Goal: Task Accomplishment & Management: Use online tool/utility

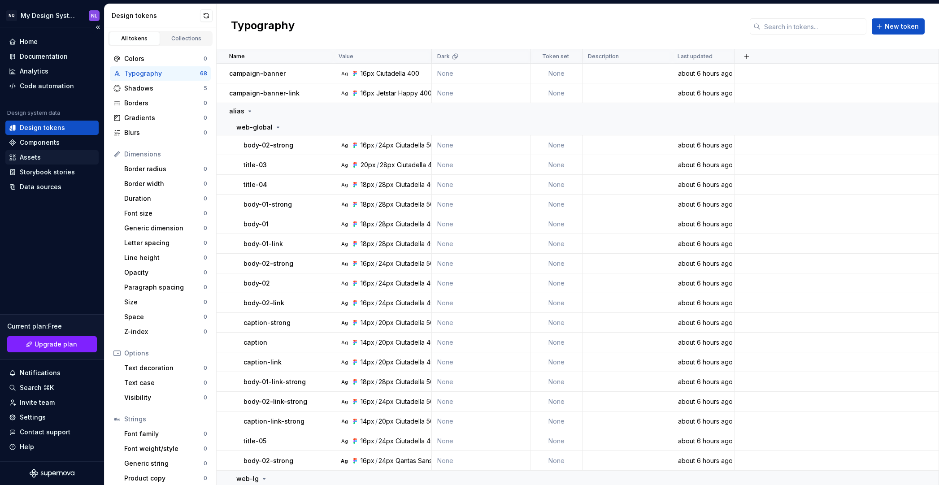
click at [44, 158] on div "Assets" at bounding box center [52, 157] width 86 height 9
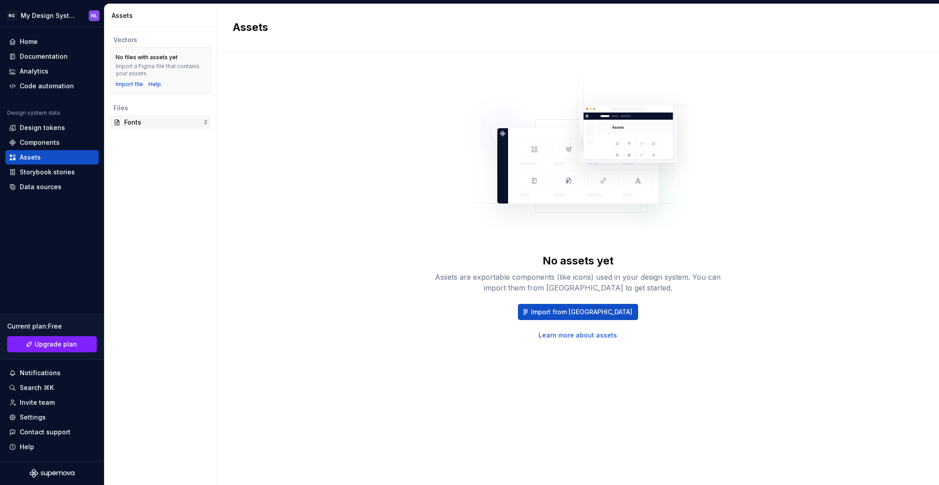
click at [166, 123] on div "Fonts" at bounding box center [163, 122] width 79 height 9
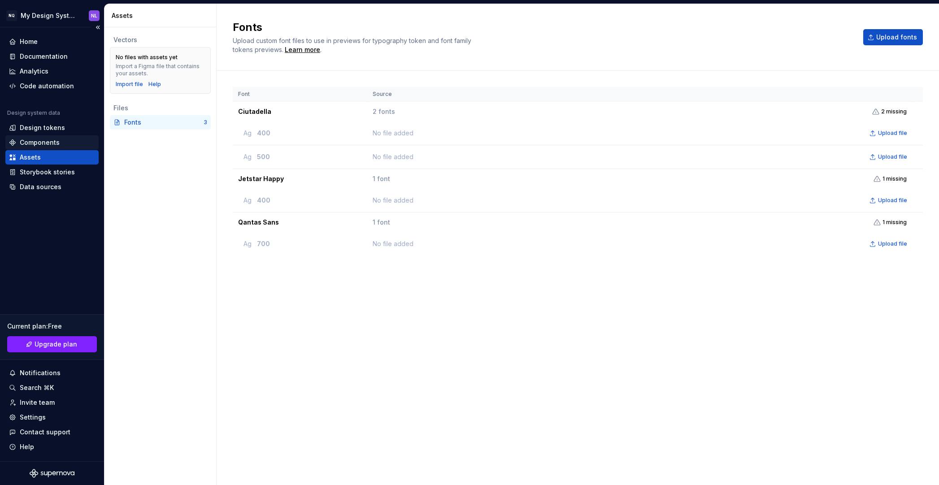
click at [33, 144] on div "Components" at bounding box center [40, 142] width 40 height 9
click at [42, 131] on div "Design tokens" at bounding box center [42, 127] width 45 height 9
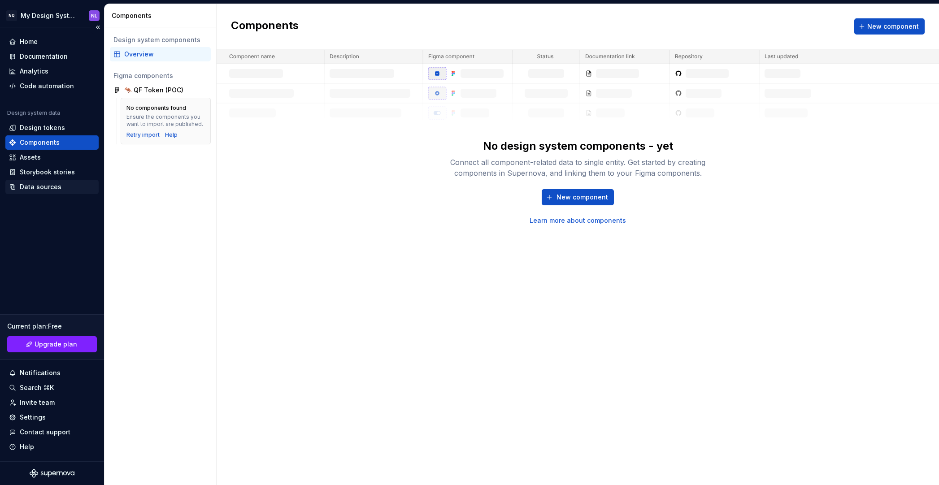
click at [52, 188] on div "Data sources" at bounding box center [41, 187] width 42 height 9
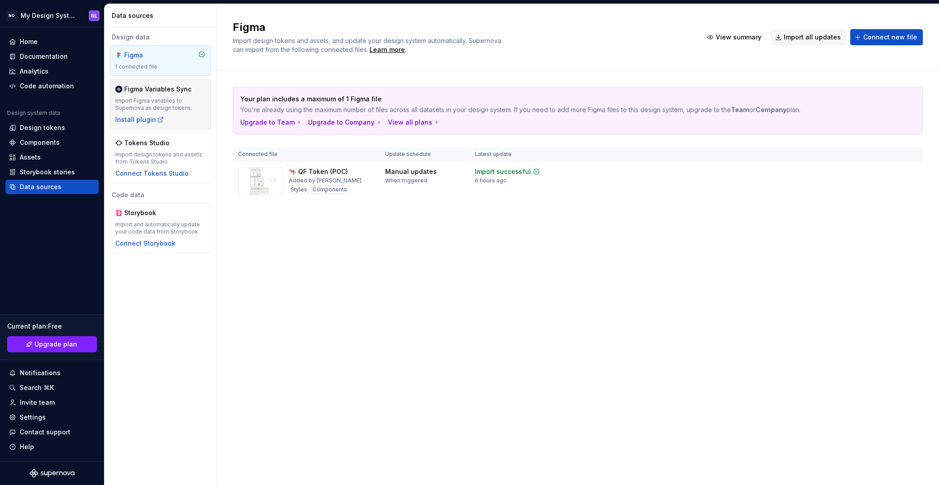
click at [168, 99] on div "Import Figma variables to Supernova as design tokens." at bounding box center [160, 104] width 90 height 14
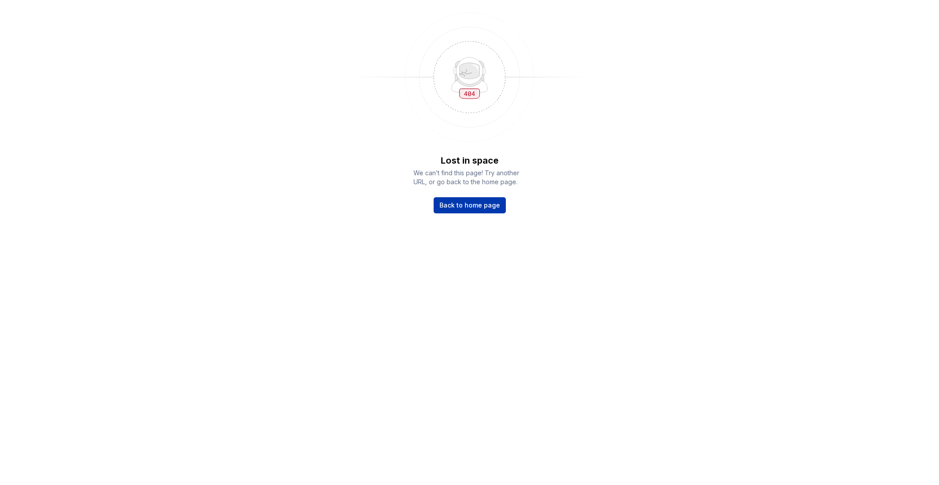
click at [480, 211] on link "Back to home page" at bounding box center [470, 205] width 72 height 16
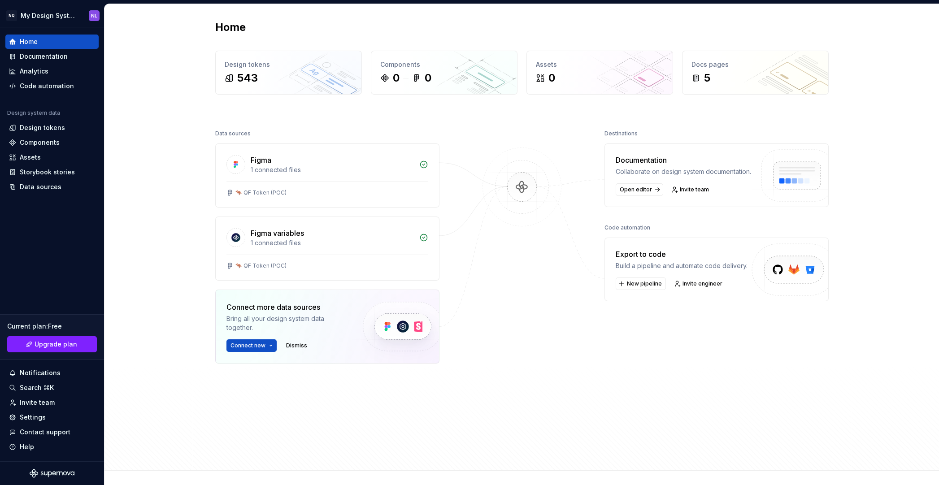
click at [171, 187] on div "Home Design tokens 543 Components 0 0 Assets 0 Docs pages 5 Data sources Figma …" at bounding box center [522, 237] width 835 height 467
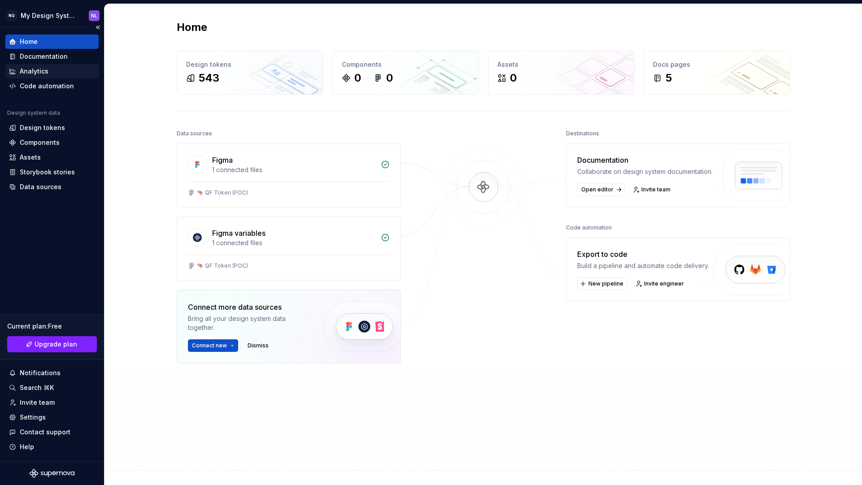
click at [60, 72] on div "Analytics" at bounding box center [52, 71] width 86 height 9
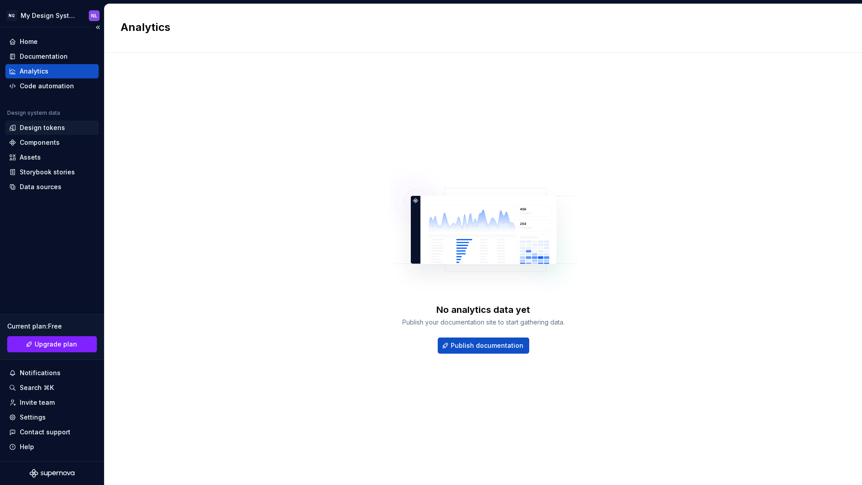
click at [57, 131] on div "Design tokens" at bounding box center [42, 127] width 45 height 9
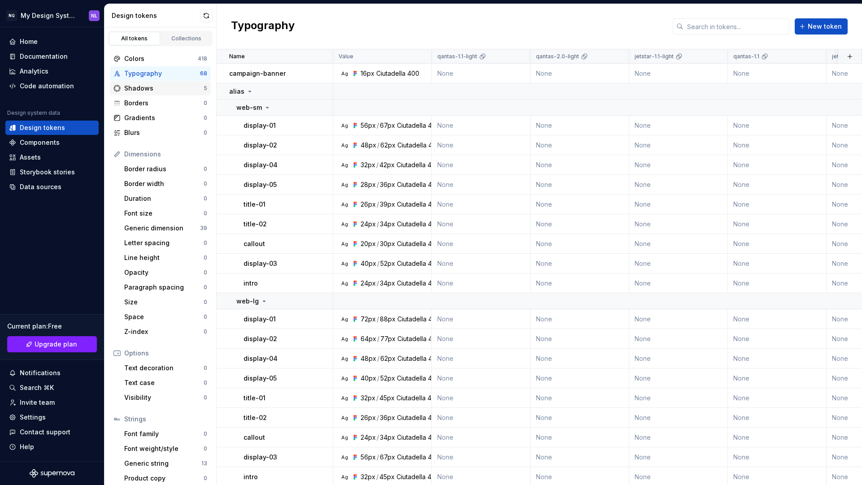
click at [149, 89] on div "Shadows" at bounding box center [163, 88] width 79 height 9
click at [156, 74] on div "Typography" at bounding box center [162, 73] width 76 height 9
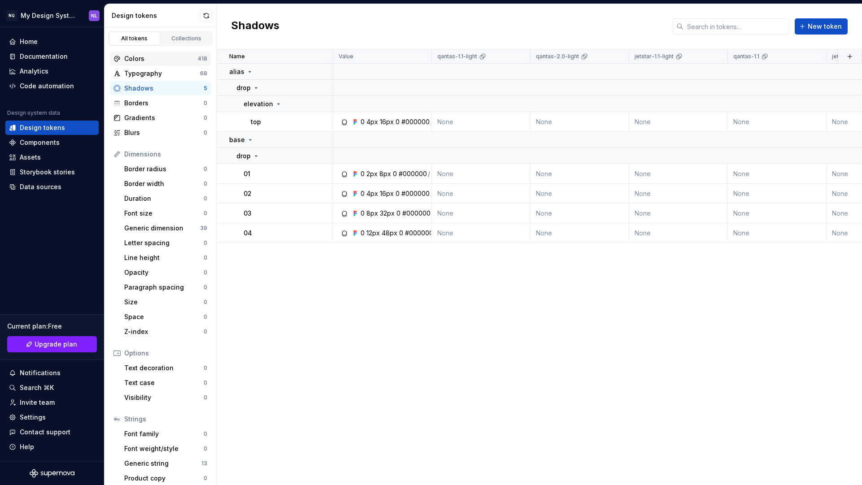
click at [164, 59] on div "Colors" at bounding box center [161, 58] width 74 height 9
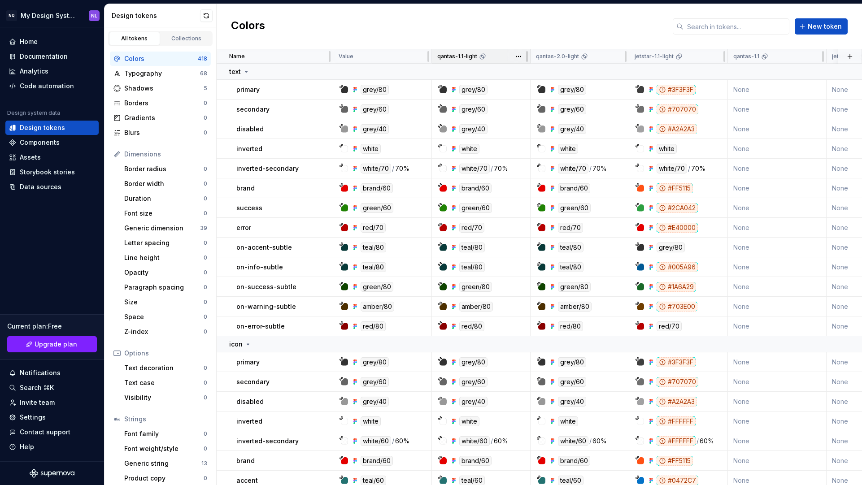
click at [479, 57] on icon at bounding box center [482, 56] width 7 height 7
click at [392, 32] on div "Colors New token" at bounding box center [539, 26] width 645 height 45
click at [481, 58] on icon at bounding box center [482, 56] width 7 height 7
click at [519, 57] on html "NQ My Design System NL Home Documentation Analytics Code automation Design syst…" at bounding box center [431, 242] width 862 height 485
click at [473, 29] on html "NQ My Design System NL Home Documentation Analytics Code automation Design syst…" at bounding box center [431, 242] width 862 height 485
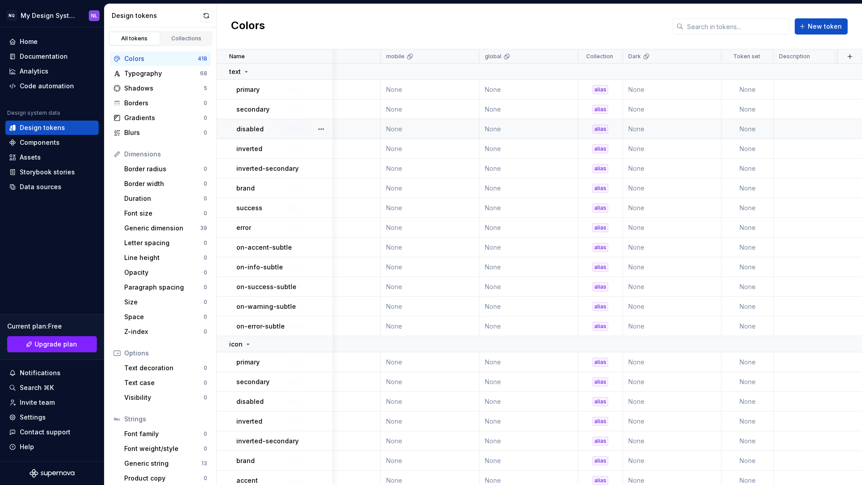
scroll to position [0, 846]
click at [279, 101] on td "secondary" at bounding box center [275, 110] width 117 height 20
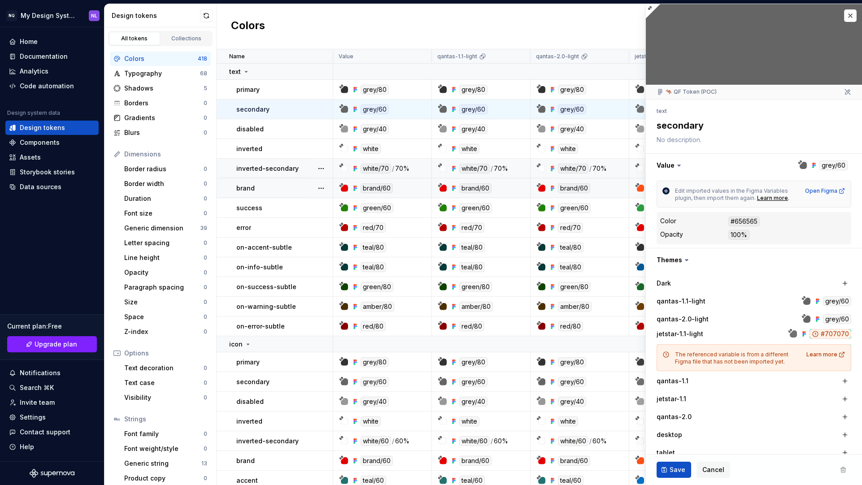
type textarea "*"
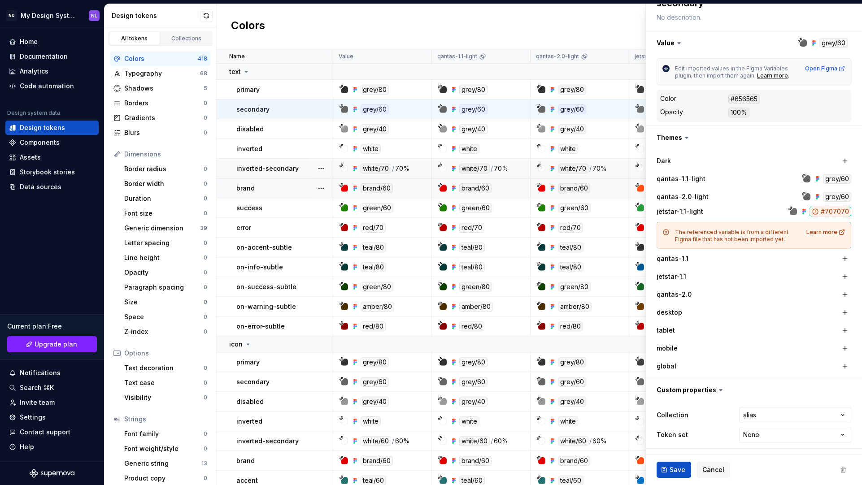
click at [756, 413] on html "NQ My Design System NL Home Documentation Analytics Code automation Design syst…" at bounding box center [431, 242] width 862 height 485
drag, startPoint x: 699, startPoint y: 419, endPoint x: 737, endPoint y: 437, distance: 41.9
click at [699, 419] on html "NQ My Design System NL Home Documentation Analytics Code automation Design syst…" at bounding box center [431, 242] width 862 height 485
click at [746, 434] on html "NQ My Design System NL Home Documentation Analytics Code automation Design syst…" at bounding box center [431, 242] width 862 height 485
click at [719, 427] on html "NQ My Design System NL Home Documentation Analytics Code automation Design syst…" at bounding box center [431, 242] width 862 height 485
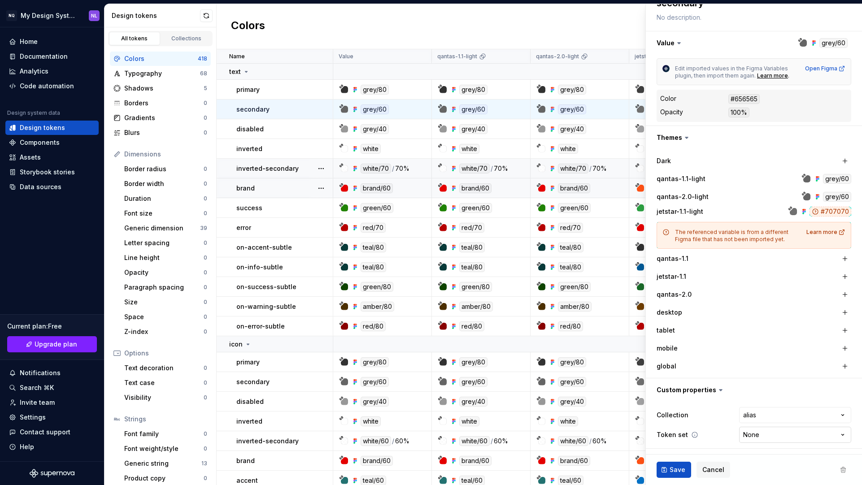
click at [752, 434] on html "NQ My Design System NL Home Documentation Analytics Code automation Design syst…" at bounding box center [431, 242] width 862 height 485
select select "**********"
type textarea "*"
click at [754, 415] on html "NQ My Design System NL Home Documentation Analytics Code automation Design syst…" at bounding box center [431, 242] width 862 height 485
click at [756, 436] on html "NQ My Design System NL Home Documentation Analytics Code automation Design syst…" at bounding box center [431, 242] width 862 height 485
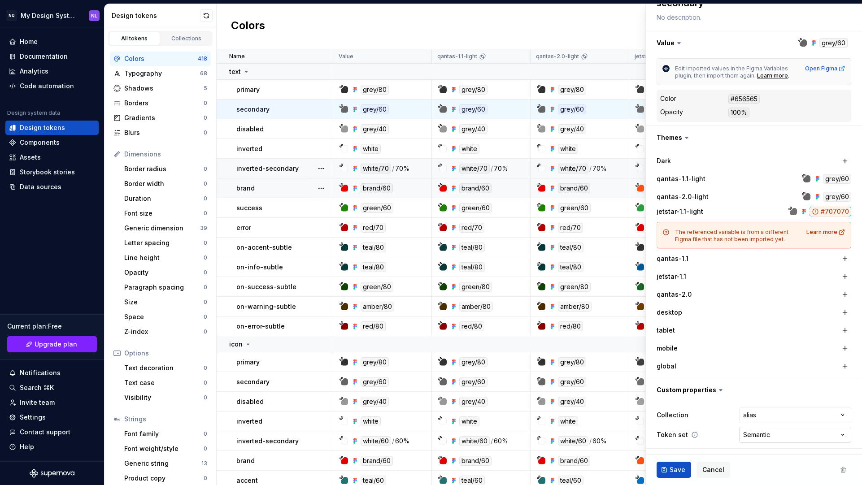
click at [764, 431] on html "NQ My Design System NL Home Documentation Analytics Code automation Design syst…" at bounding box center [431, 242] width 862 height 485
select select "**********"
type textarea "*"
click at [765, 417] on html "NQ My Design System NL Home Documentation Analytics Code automation Design syst…" at bounding box center [431, 242] width 862 height 485
click at [763, 435] on html "NQ My Design System NL Home Documentation Analytics Code automation Design syst…" at bounding box center [431, 242] width 862 height 485
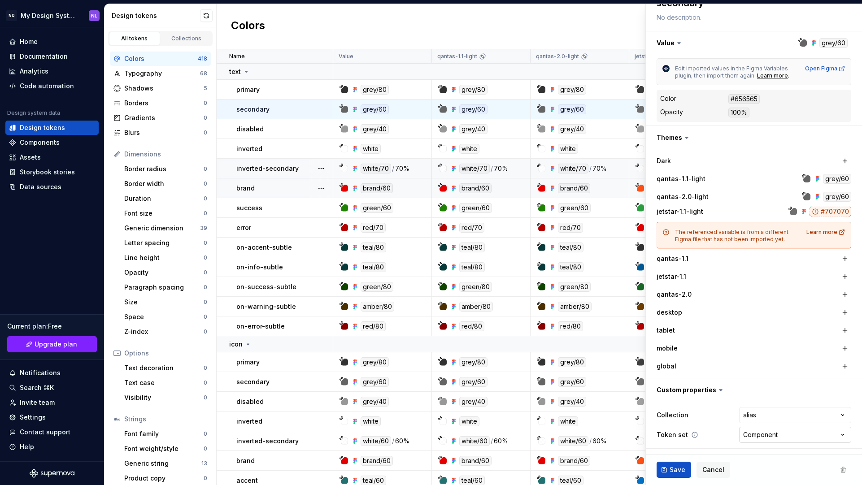
click at [764, 434] on html "NQ My Design System NL Home Documentation Analytics Code automation Design syst…" at bounding box center [431, 242] width 862 height 485
select select "**********"
type textarea "*"
click at [693, 436] on icon at bounding box center [694, 435] width 7 height 7
click at [693, 435] on icon at bounding box center [694, 435] width 7 height 7
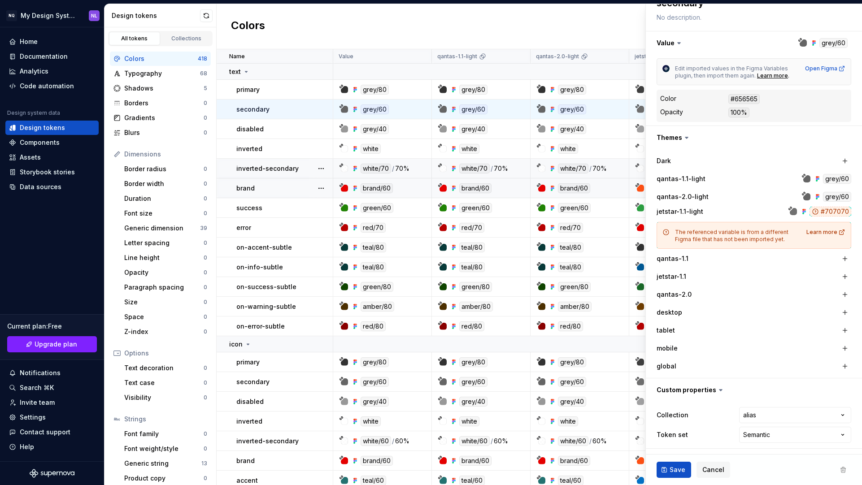
click at [716, 390] on icon at bounding box center [720, 390] width 9 height 9
click at [772, 433] on html "NQ My Design System NL Home Documentation Analytics Code automation Design syst…" at bounding box center [431, 242] width 862 height 485
select select
type textarea "*"
click at [753, 418] on html "NQ My Design System NL Home Documentation Analytics Code automation Design syst…" at bounding box center [431, 242] width 862 height 485
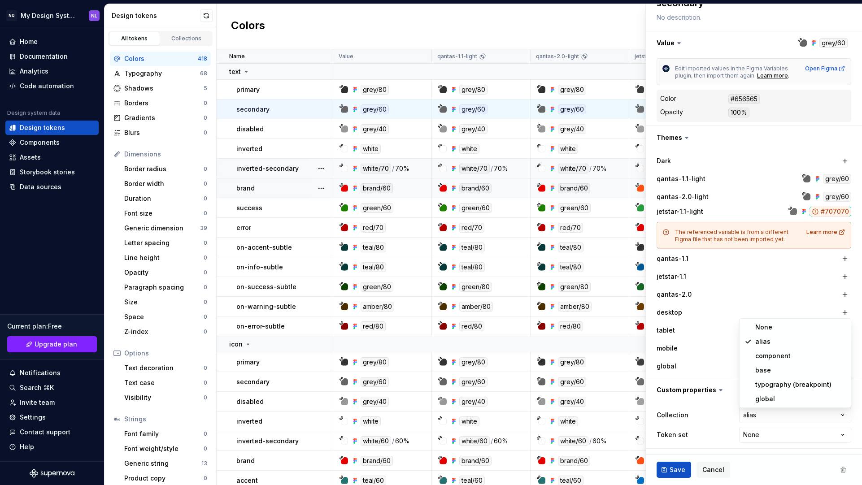
select select
type textarea "*"
click at [755, 412] on html "NQ My Design System NL Home Documentation Analytics Code automation Design syst…" at bounding box center [431, 242] width 862 height 485
select select "**********"
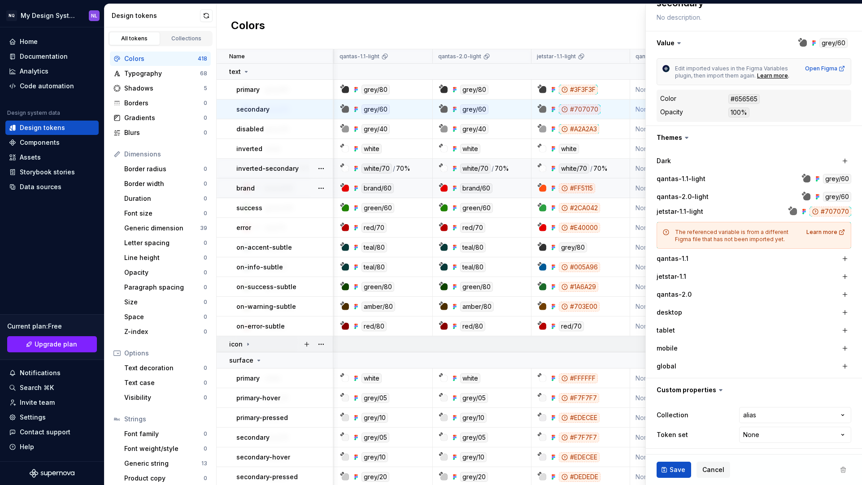
scroll to position [0, 103]
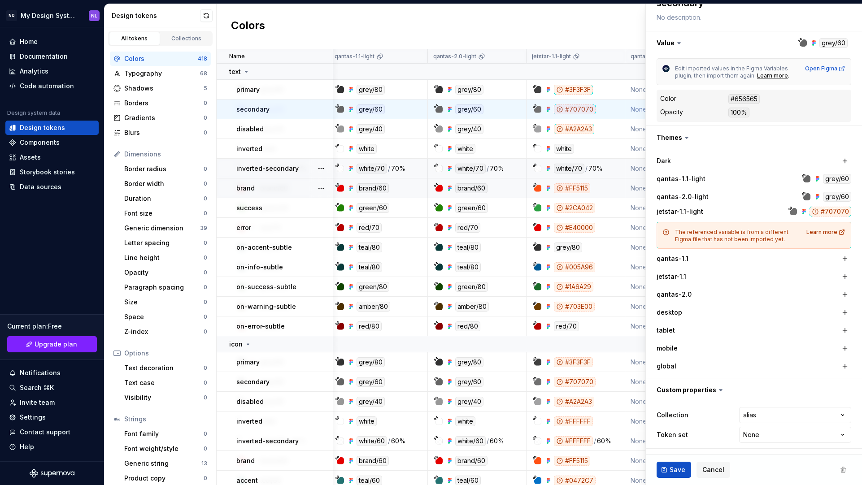
scroll to position [0, 0]
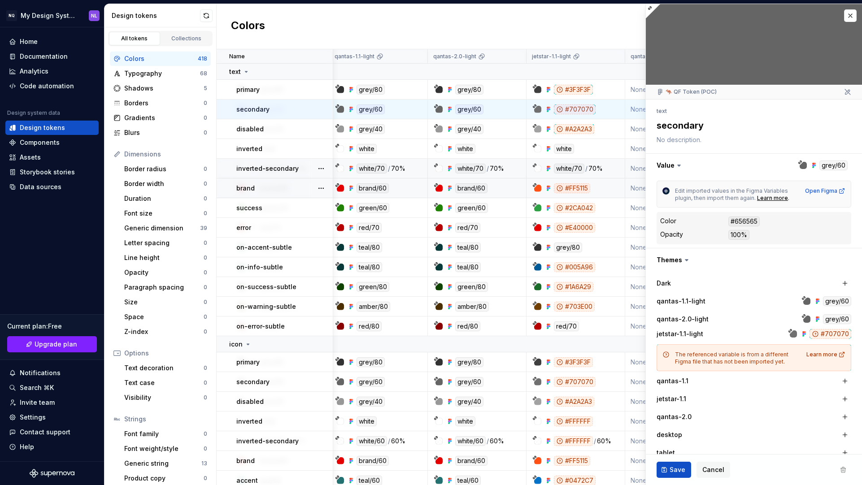
click at [847, 92] on icon at bounding box center [847, 91] width 7 height 7
click at [847, 16] on button "button" at bounding box center [850, 15] width 13 height 13
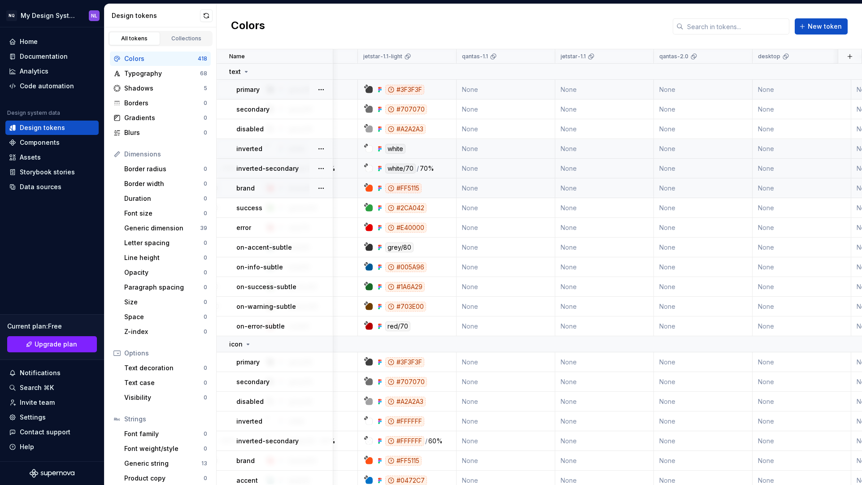
scroll to position [0, 238]
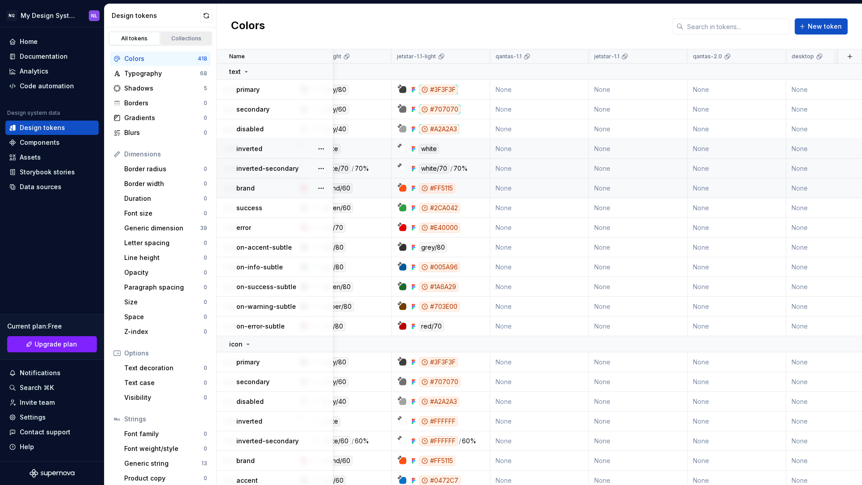
click at [189, 39] on div "Collections" at bounding box center [186, 38] width 45 height 7
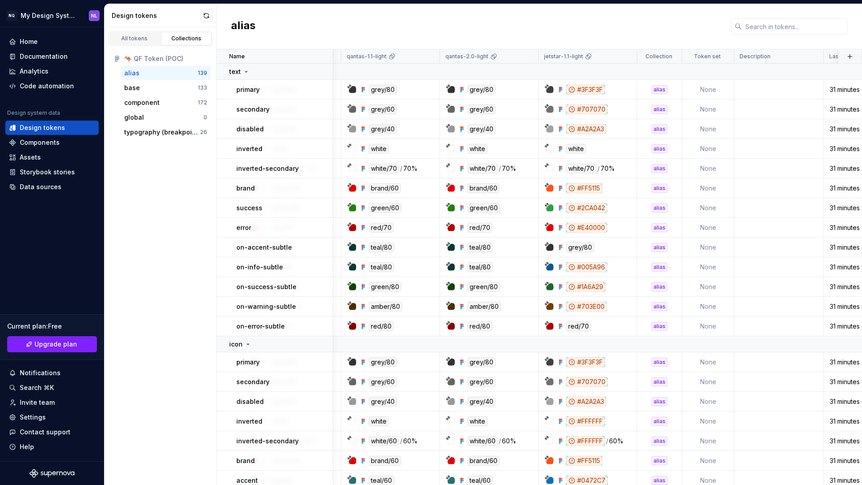
scroll to position [0, 118]
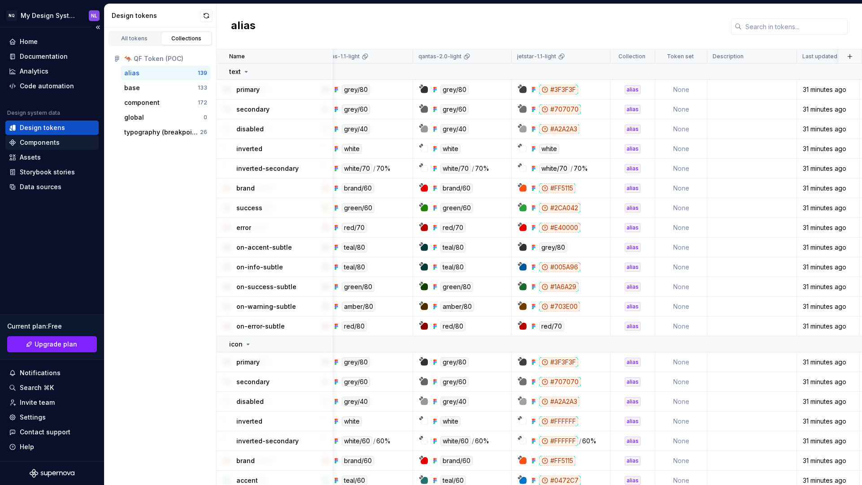
click at [63, 143] on div "Components" at bounding box center [52, 142] width 86 height 9
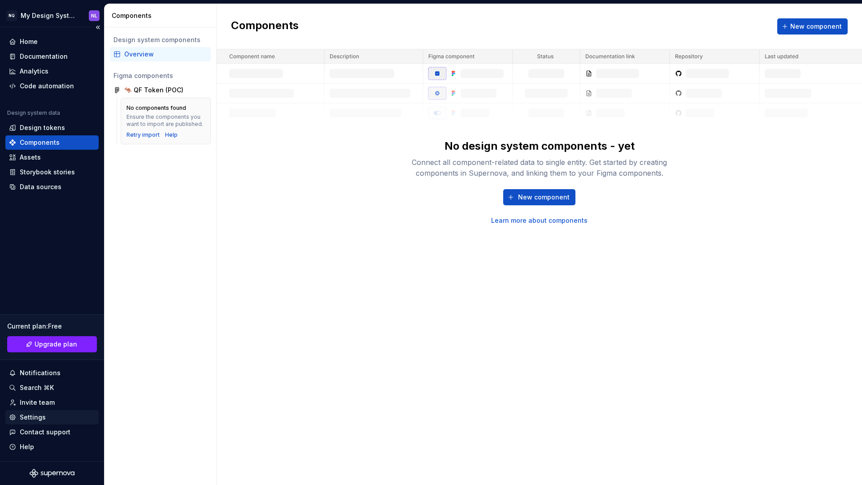
click at [47, 415] on div "Settings" at bounding box center [52, 417] width 86 height 9
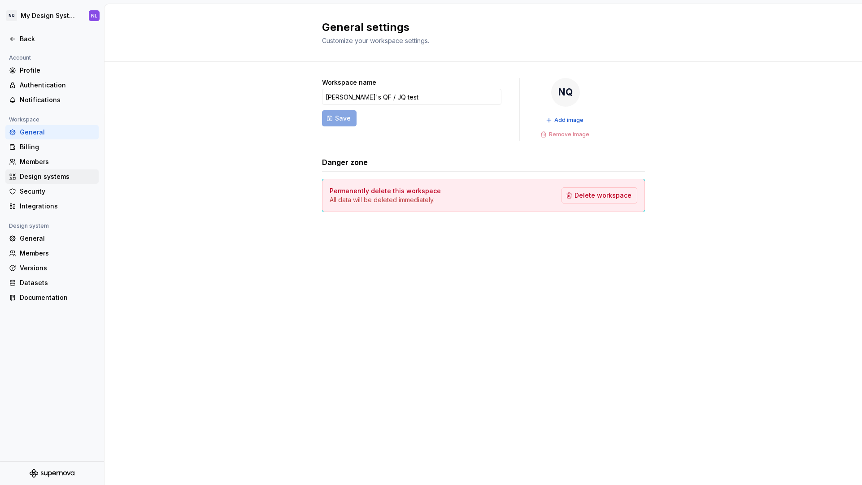
click at [61, 178] on div "Design systems" at bounding box center [57, 176] width 75 height 9
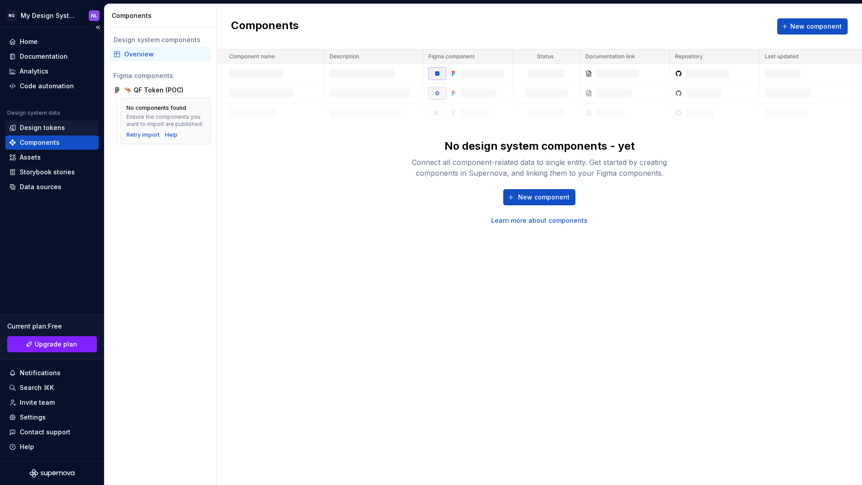
click at [53, 123] on div "Design tokens" at bounding box center [42, 127] width 45 height 9
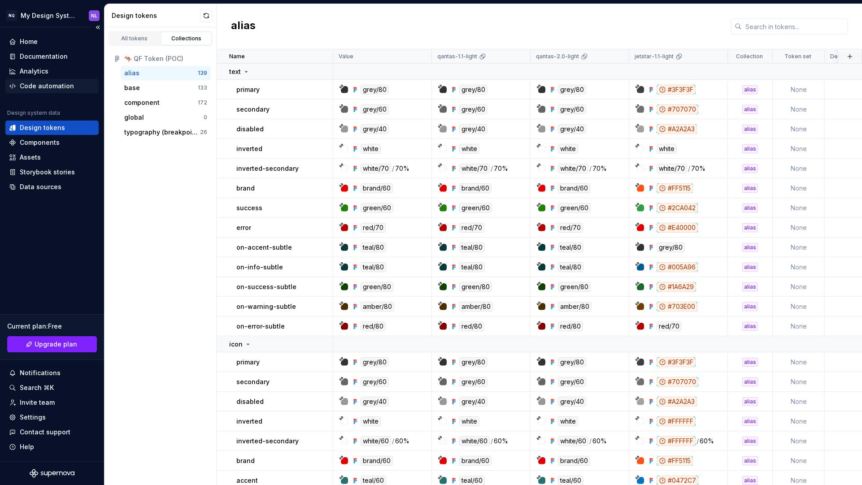
click at [61, 88] on div "Code automation" at bounding box center [47, 86] width 54 height 9
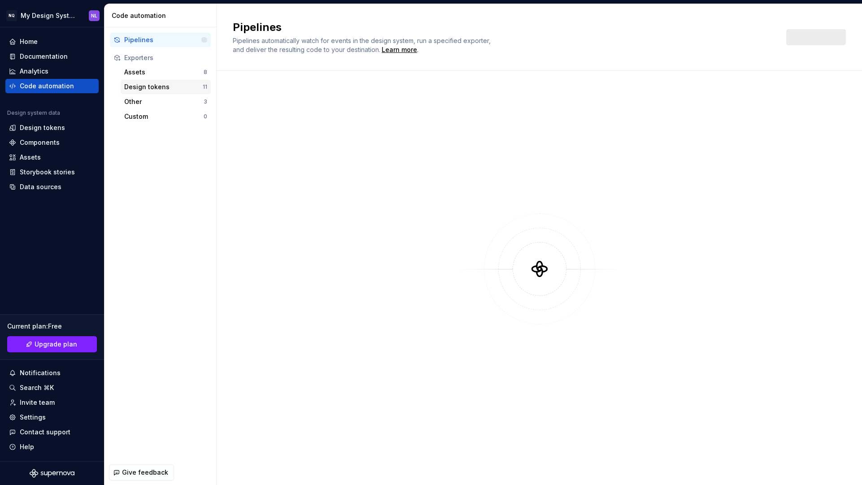
click at [161, 87] on div "Design tokens" at bounding box center [163, 87] width 78 height 9
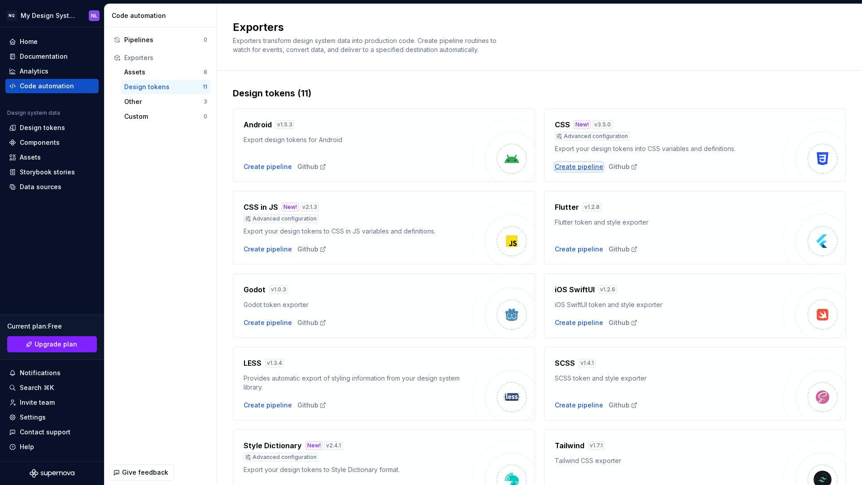
click at [587, 167] on div "Create pipeline" at bounding box center [579, 166] width 48 height 9
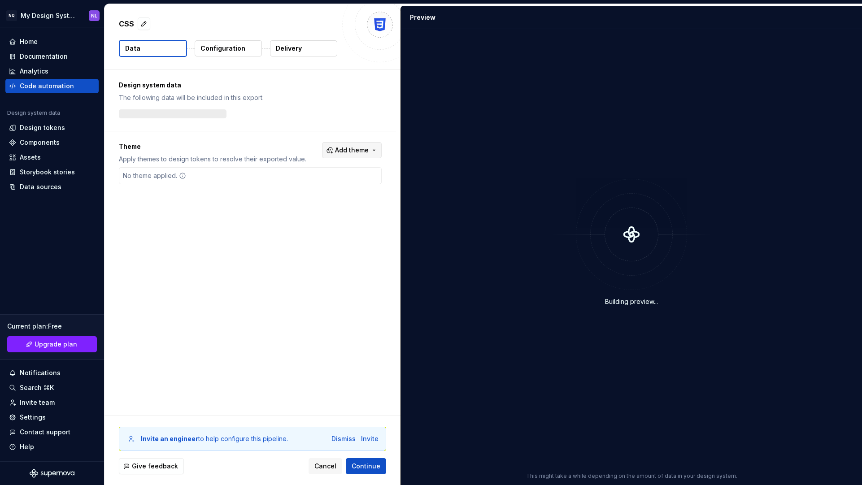
click at [357, 148] on span "Add theme" at bounding box center [352, 150] width 34 height 9
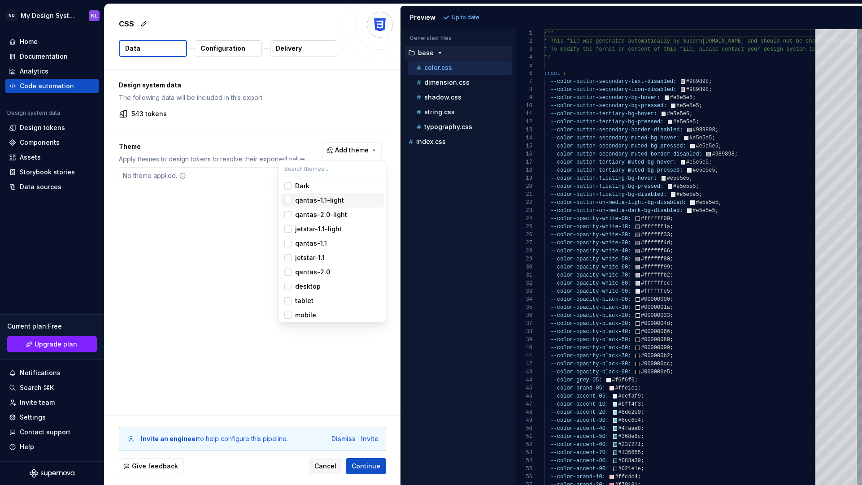
click at [315, 203] on div "qantas-1.1-light" at bounding box center [319, 200] width 49 height 9
click at [318, 228] on div "jetstar-1.1-light" at bounding box center [318, 229] width 47 height 9
click at [321, 244] on div "qantas-1.1" at bounding box center [311, 243] width 32 height 9
click at [318, 257] on div "jetstar-1.1" at bounding box center [310, 257] width 30 height 9
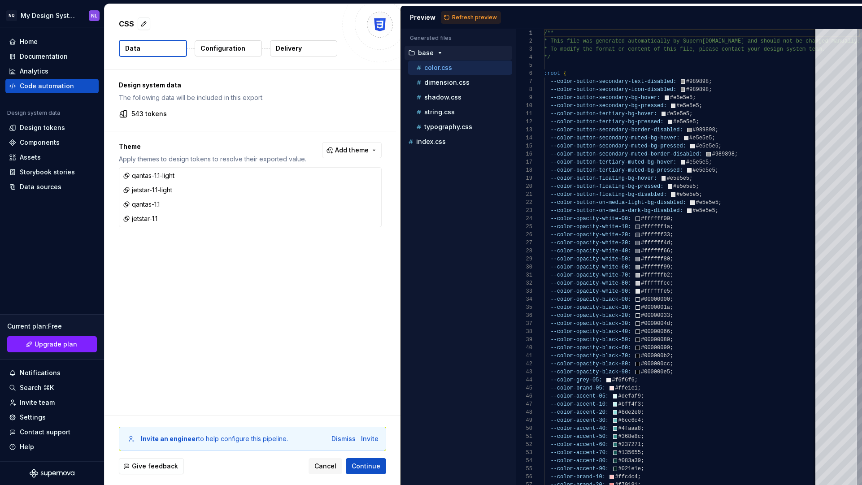
click at [455, 16] on html "NQ My Design System NL Home Documentation Analytics Code automation Design syst…" at bounding box center [431, 242] width 862 height 485
click at [455, 19] on span "Refresh preview" at bounding box center [474, 17] width 45 height 7
click at [222, 48] on p "Configuration" at bounding box center [223, 48] width 45 height 9
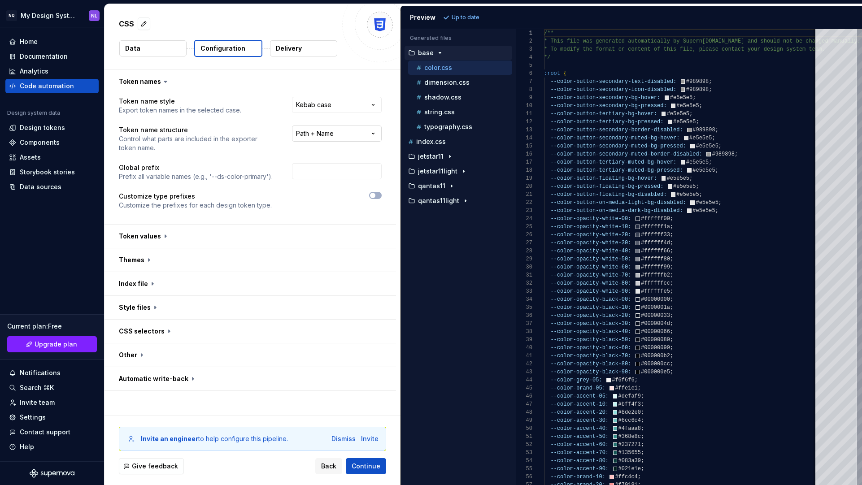
click at [321, 134] on html "**********" at bounding box center [431, 242] width 862 height 485
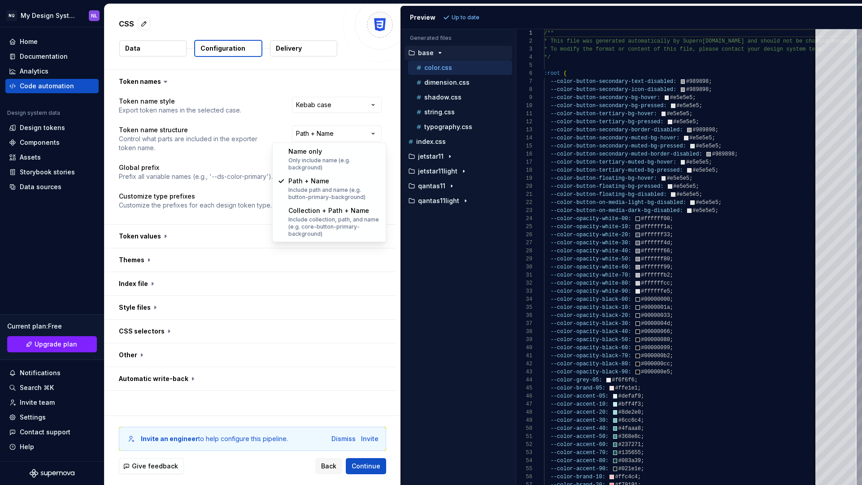
click at [257, 124] on html "**********" at bounding box center [431, 242] width 862 height 485
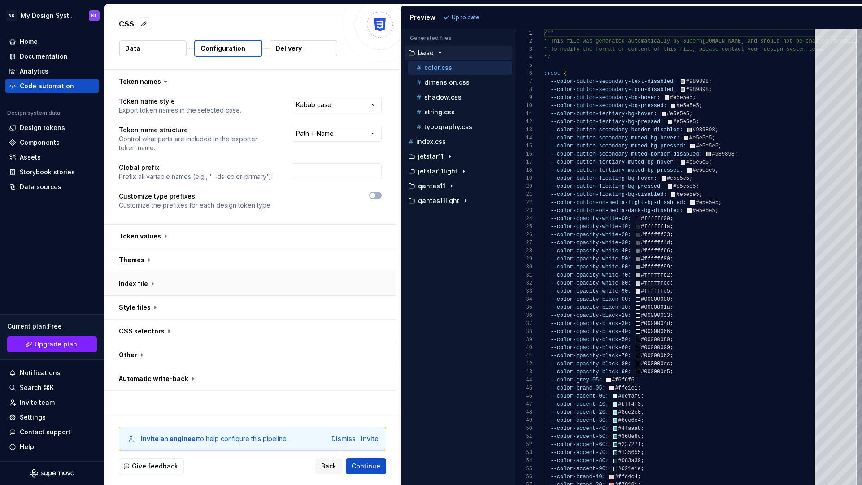
click at [174, 293] on button "button" at bounding box center [251, 283] width 292 height 23
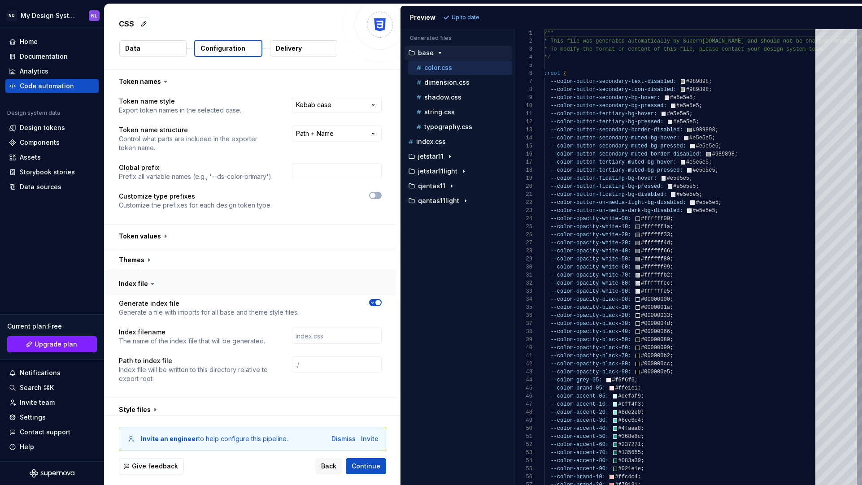
click at [179, 285] on button "button" at bounding box center [251, 283] width 292 height 23
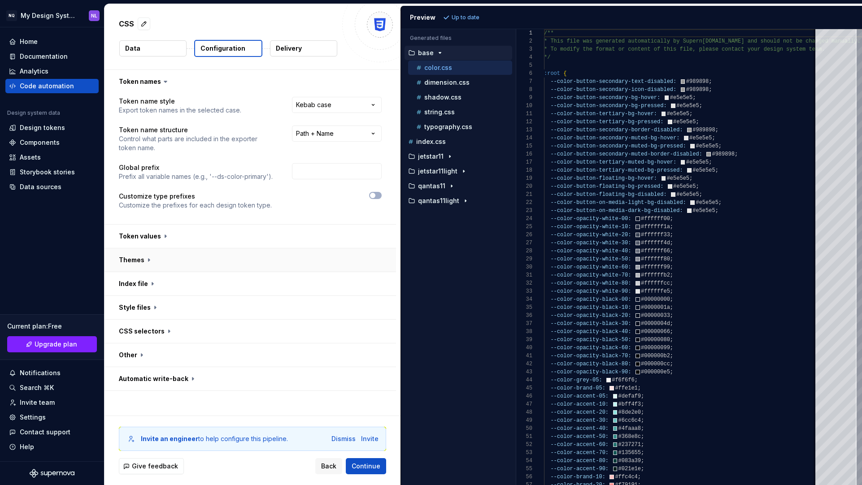
click at [190, 264] on button "button" at bounding box center [251, 260] width 292 height 23
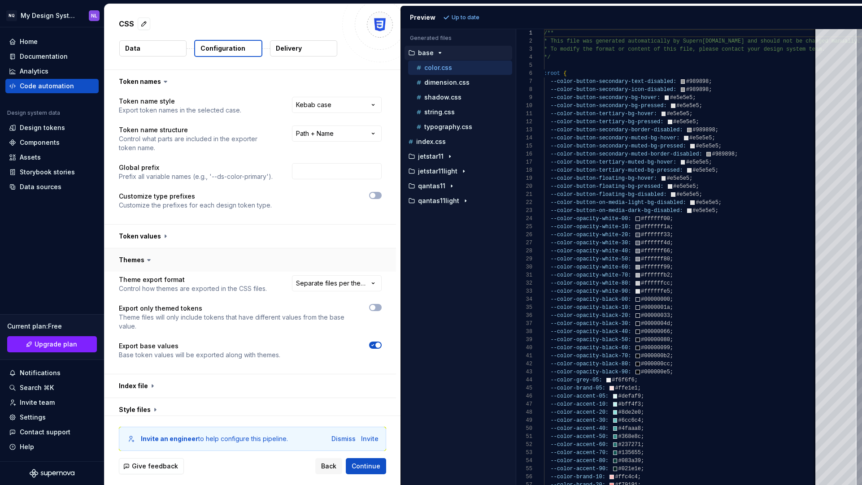
click at [189, 264] on button "button" at bounding box center [251, 260] width 292 height 23
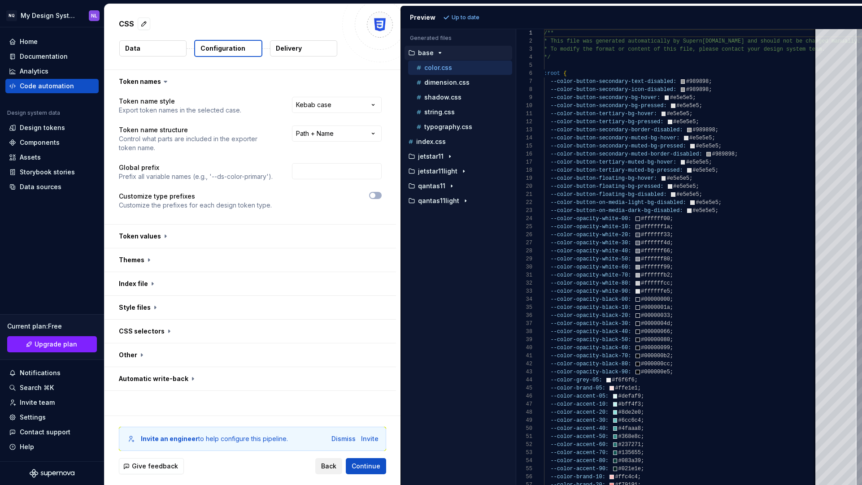
click at [329, 467] on span "Back" at bounding box center [328, 466] width 15 height 9
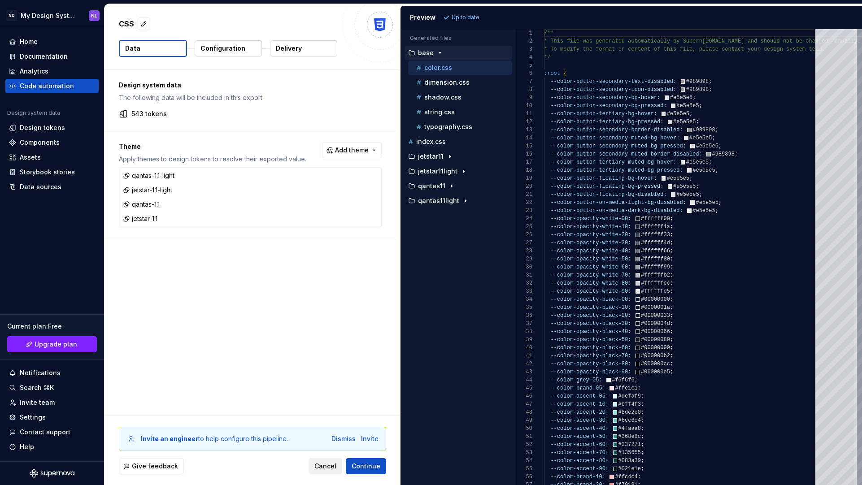
click at [331, 469] on span "Cancel" at bounding box center [325, 466] width 22 height 9
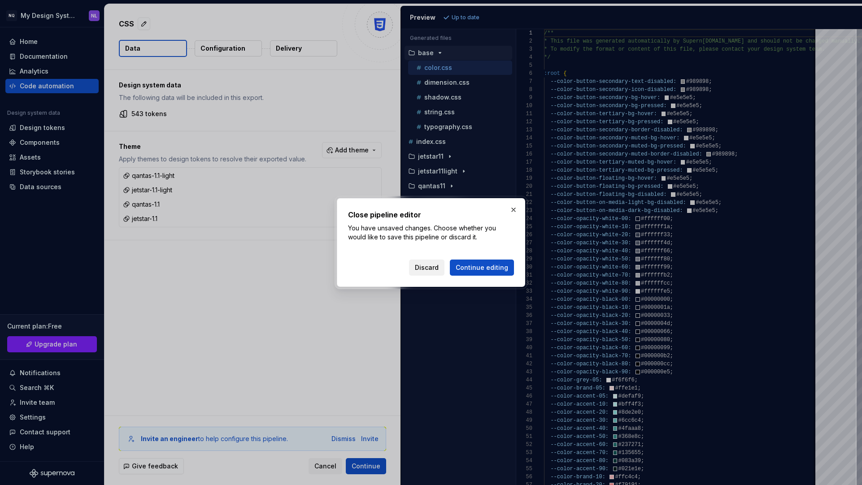
click at [429, 269] on span "Discard" at bounding box center [427, 267] width 24 height 9
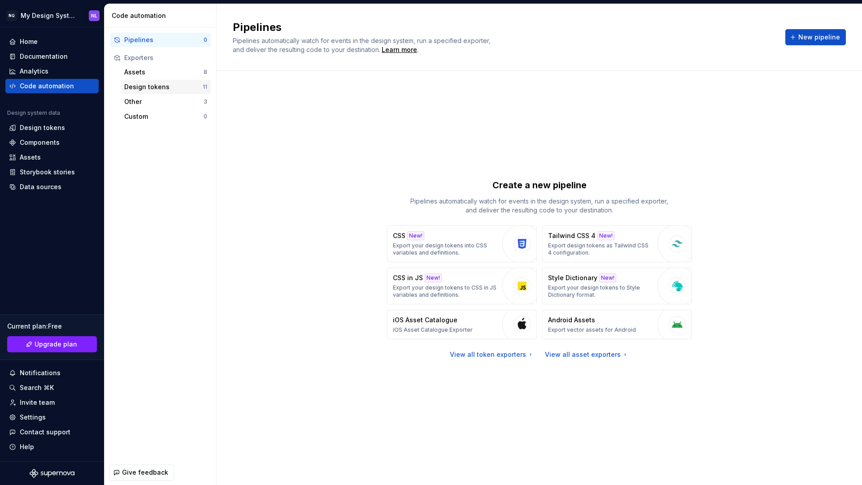
click at [149, 85] on div "Design tokens" at bounding box center [163, 87] width 78 height 9
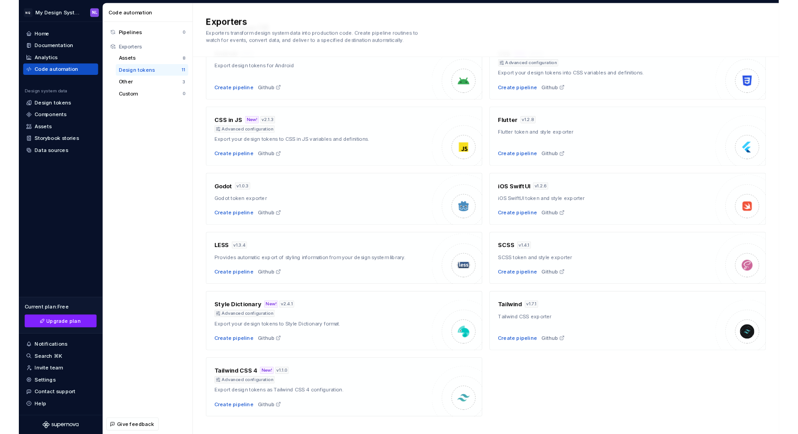
scroll to position [70, 0]
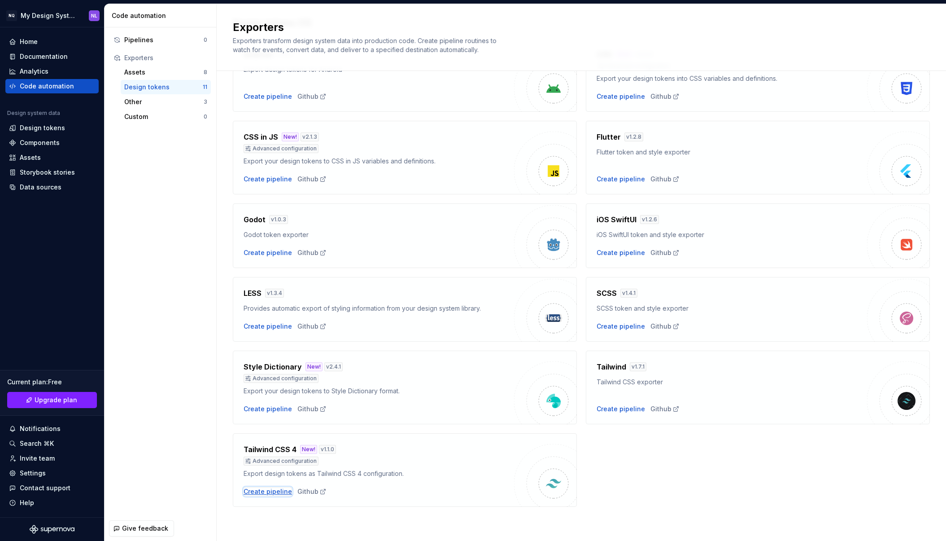
click at [268, 485] on div "Create pipeline" at bounding box center [268, 491] width 48 height 9
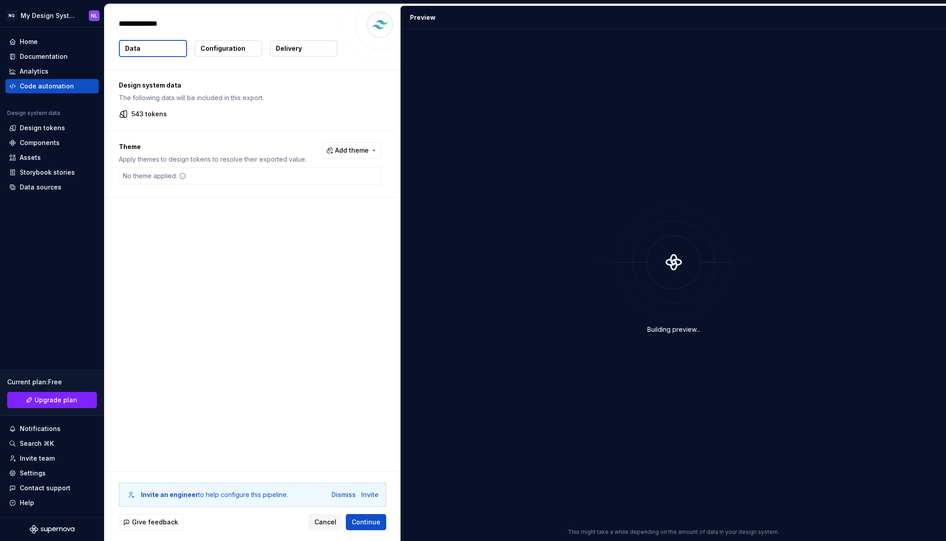
type textarea "*"
click at [365, 485] on div "Invite" at bounding box center [369, 494] width 17 height 9
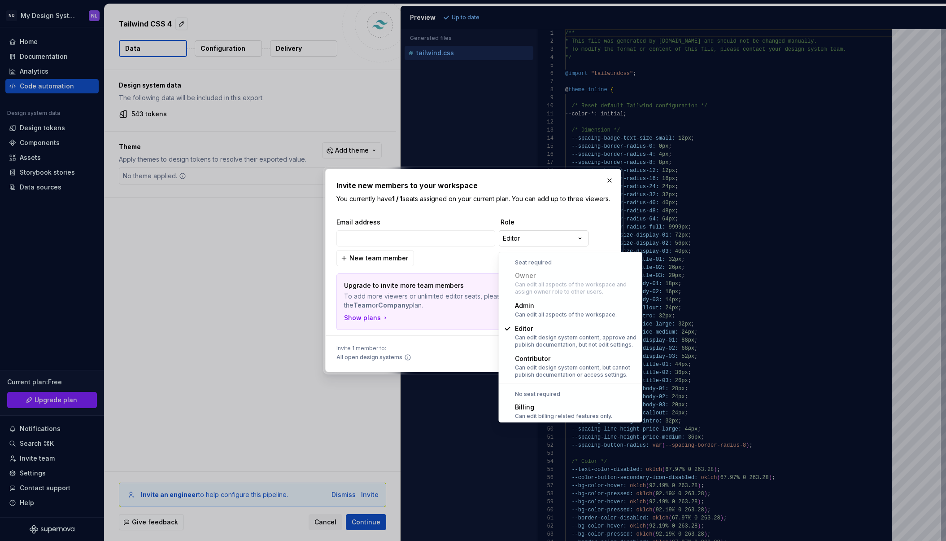
click at [547, 241] on div "**********" at bounding box center [473, 270] width 946 height 541
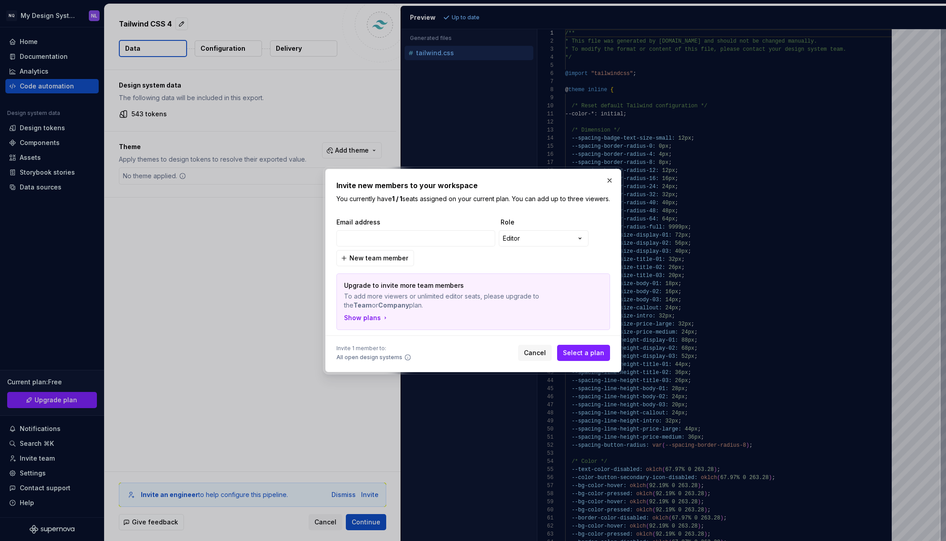
click at [609, 179] on div "**********" at bounding box center [473, 270] width 946 height 541
click at [610, 174] on button "button" at bounding box center [609, 180] width 13 height 13
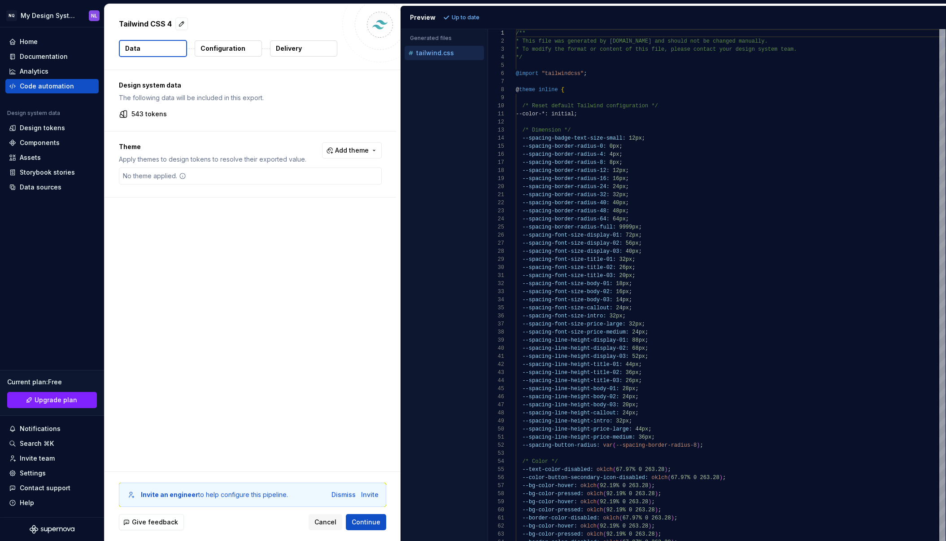
click at [434, 180] on div "Generated files Accessibility guide for tree . Navigate the tree with the arrow…" at bounding box center [673, 284] width 545 height 511
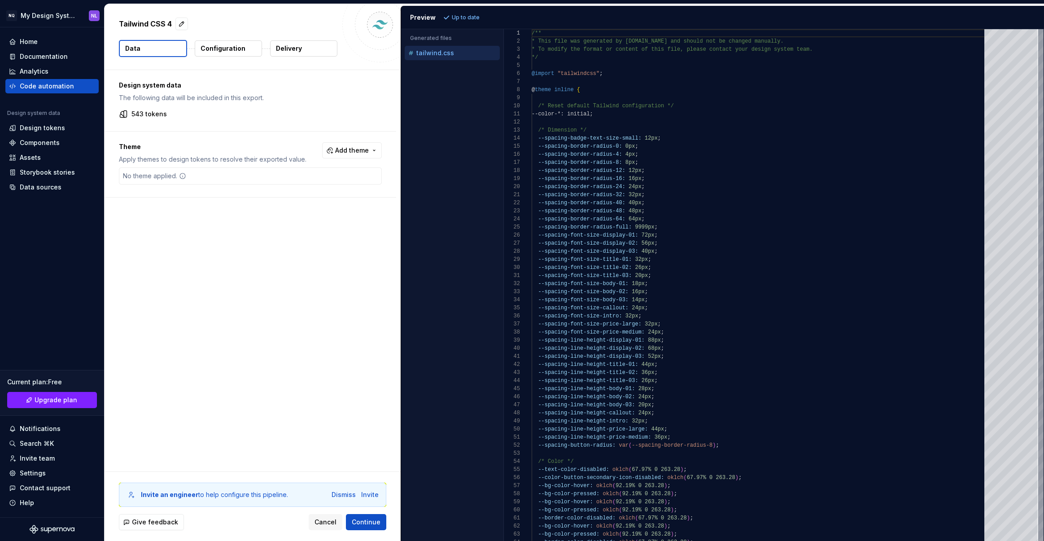
click at [233, 232] on div "Design system data The following data will be included in this export. 543 toke…" at bounding box center [253, 270] width 296 height 401
click at [218, 266] on div "Design system data The following data will be included in this export. 543 toke…" at bounding box center [253, 270] width 296 height 401
click at [263, 231] on div "Design system data The following data will be included in this export. 543 toke…" at bounding box center [253, 270] width 296 height 401
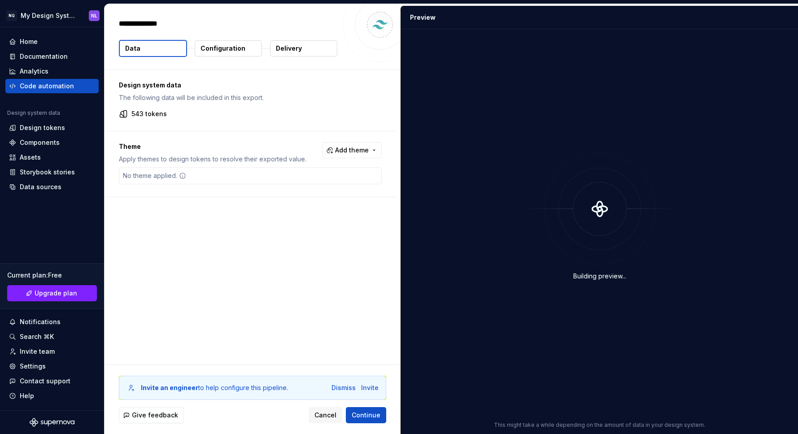
type textarea "*"
